Goal: Communication & Community: Ask a question

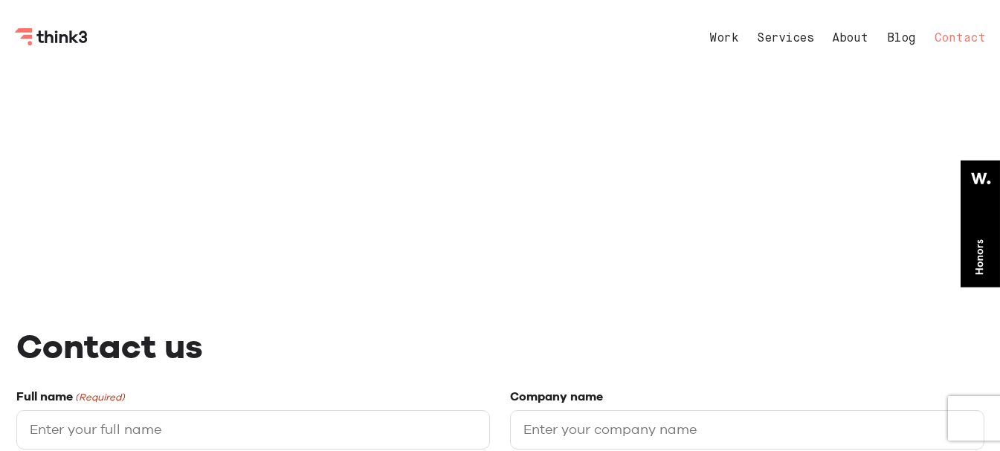
select select "General enquiry"
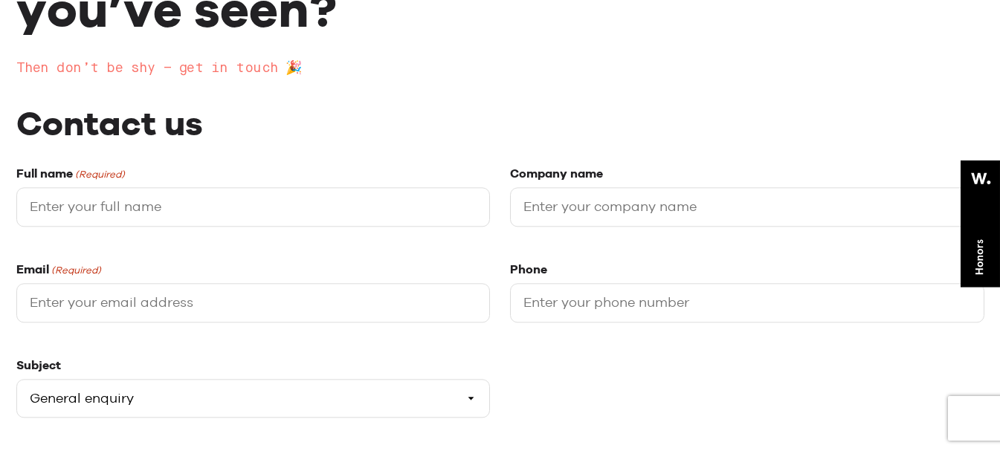
scroll to position [297, 0]
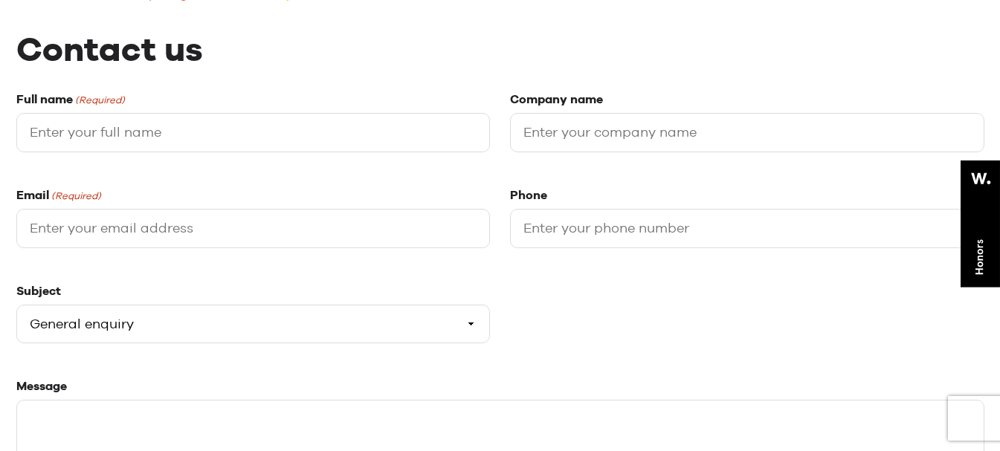
type input "[PERSON_NAME]"
type input "Webgrity"
type input "[EMAIL_ADDRESS][DOMAIN_NAME]"
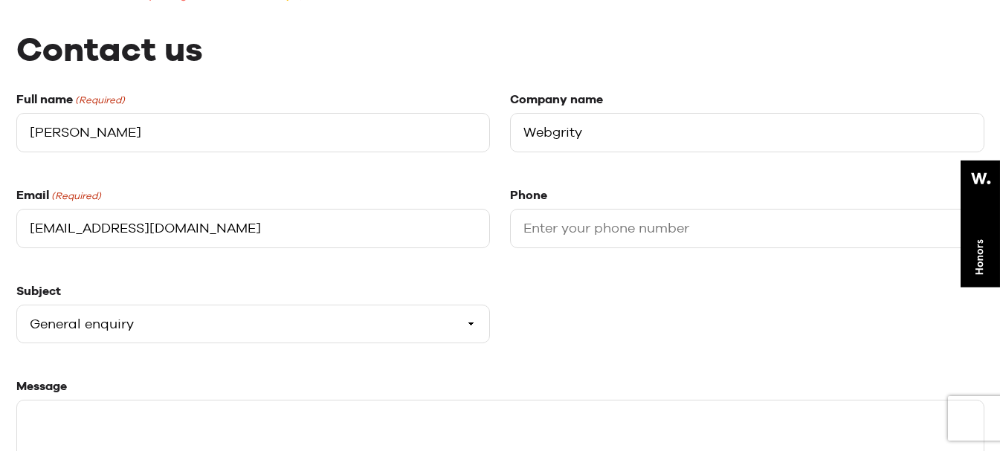
type input "03340073326"
type textarea "Hello, We are offering 15 Hours of FREE Website Maintenance (worth about USD 30…"
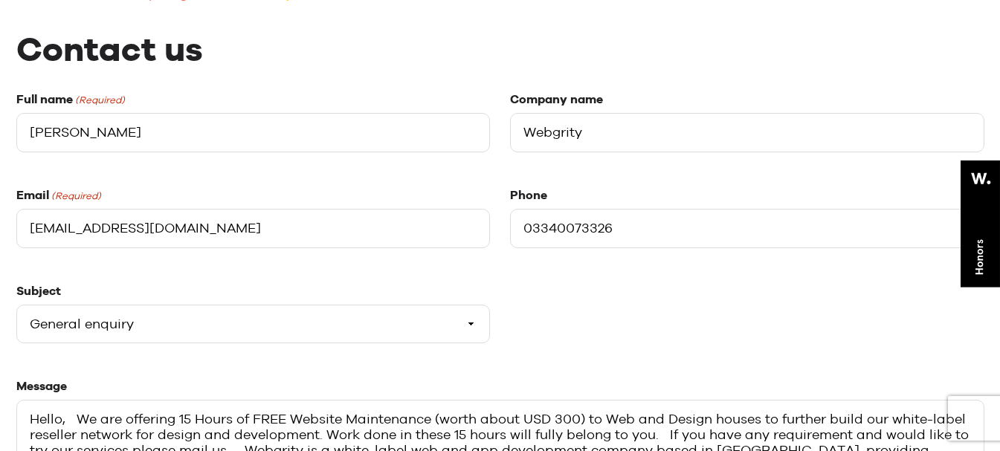
type input "[PERSON_NAME]"
type input "[EMAIL_ADDRESS][DOMAIN_NAME]"
drag, startPoint x: 72, startPoint y: 326, endPoint x: 106, endPoint y: 326, distance: 33.5
click at [72, 326] on select "Please select a subject General enquiry Start a project Support" at bounding box center [253, 324] width 474 height 39
click at [119, 330] on select "Please select a subject General enquiry Start a project Support" at bounding box center [253, 324] width 474 height 39
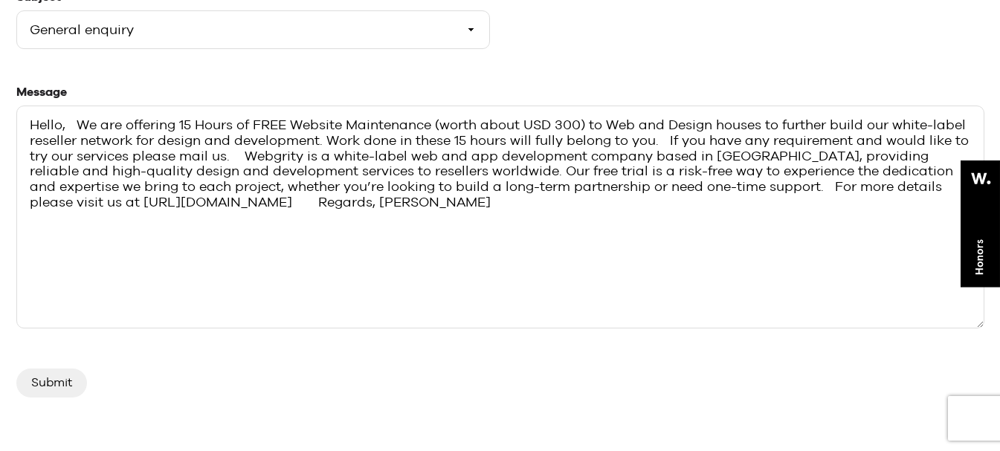
scroll to position [669, 0]
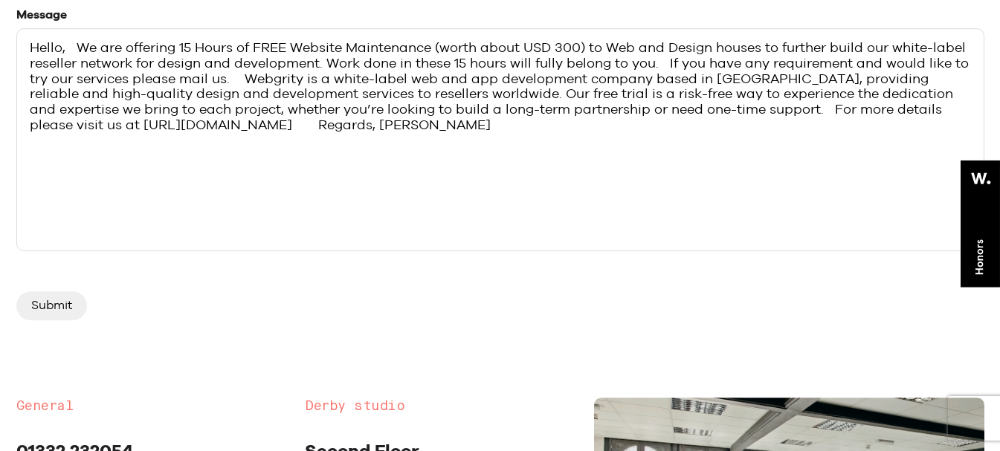
click at [72, 298] on input "Submit" at bounding box center [51, 306] width 71 height 28
